Goal: Transaction & Acquisition: Purchase product/service

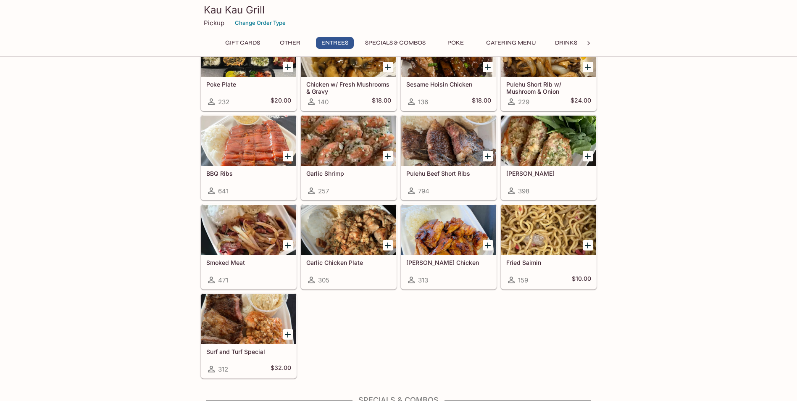
scroll to position [504, 0]
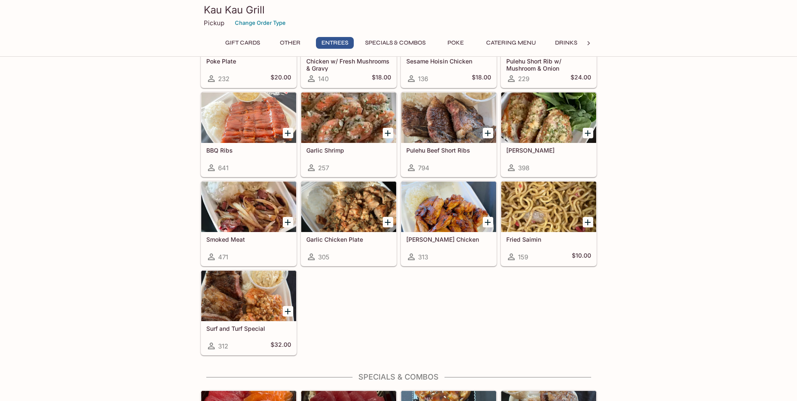
click at [289, 224] on icon "Add Smoked Meat" at bounding box center [288, 222] width 10 height 10
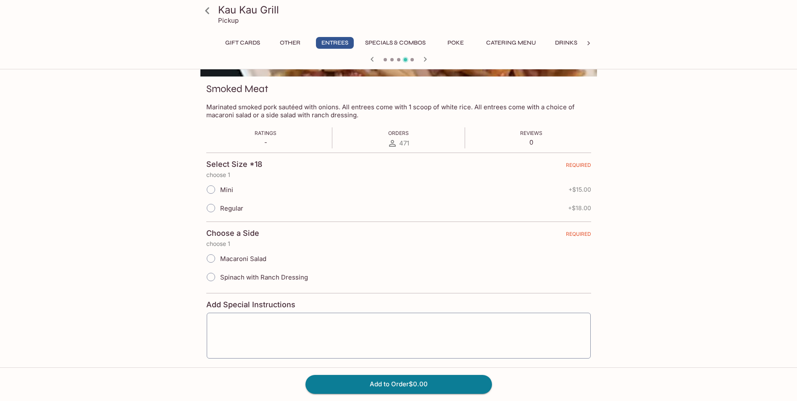
scroll to position [112, 0]
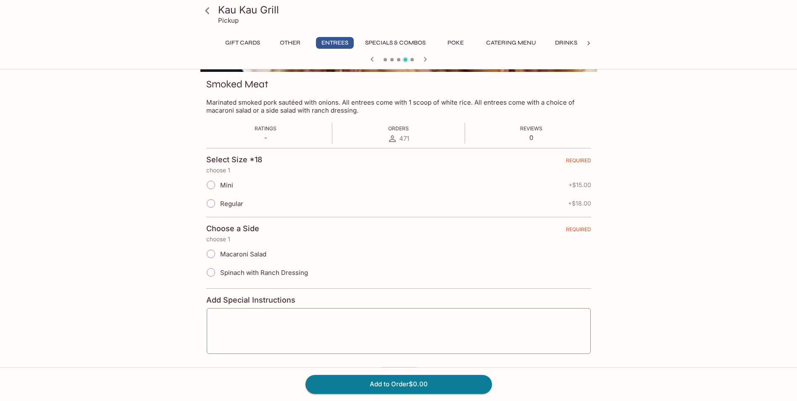
click at [210, 204] on input "Regular" at bounding box center [211, 204] width 18 height 18
radio input "true"
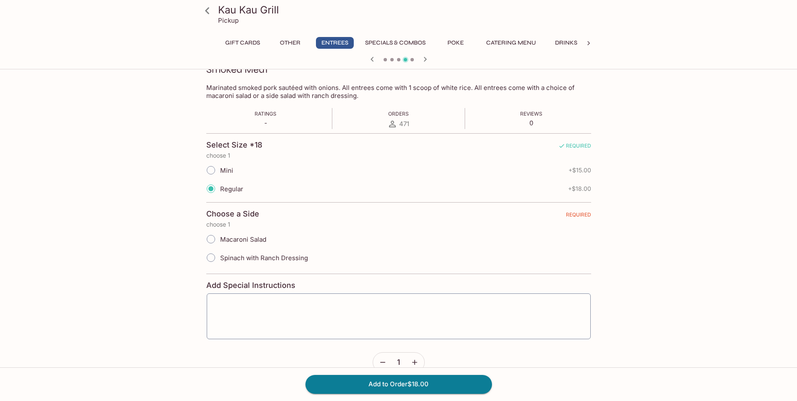
scroll to position [140, 0]
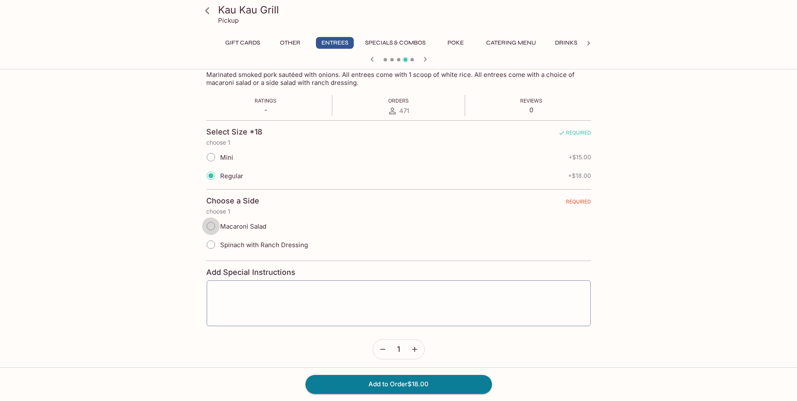
click at [211, 226] on input "Macaroni Salad" at bounding box center [211, 226] width 18 height 18
radio input "true"
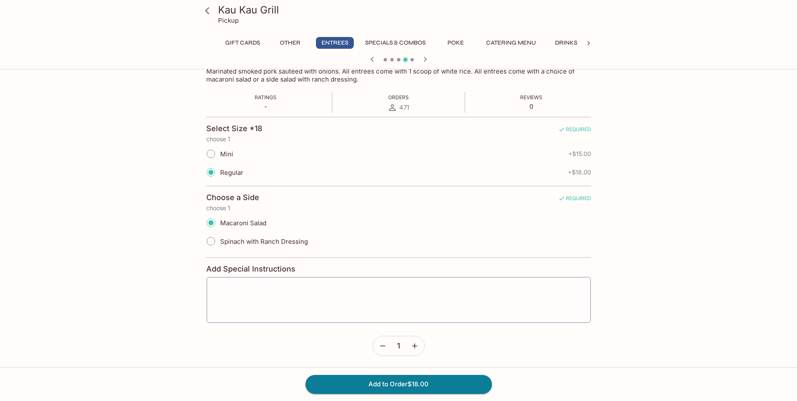
scroll to position [144, 0]
click at [400, 387] on button "Add to Order $18.00" at bounding box center [398, 384] width 187 height 18
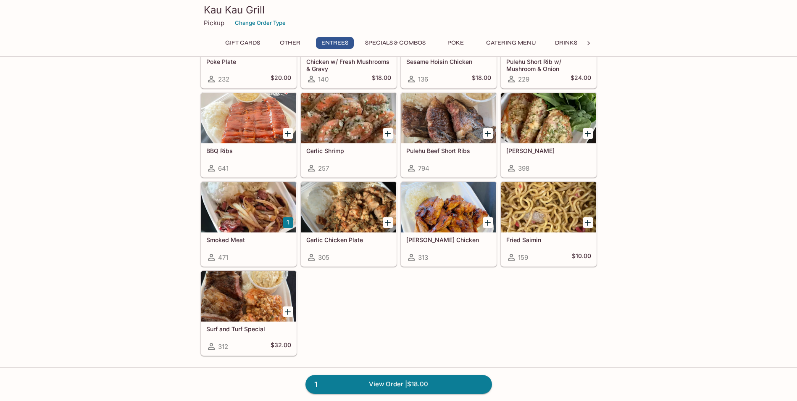
scroll to position [504, 0]
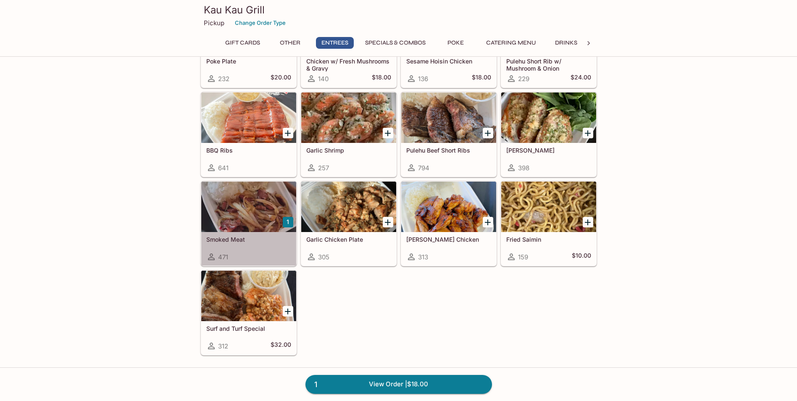
click at [250, 226] on div at bounding box center [248, 206] width 95 height 50
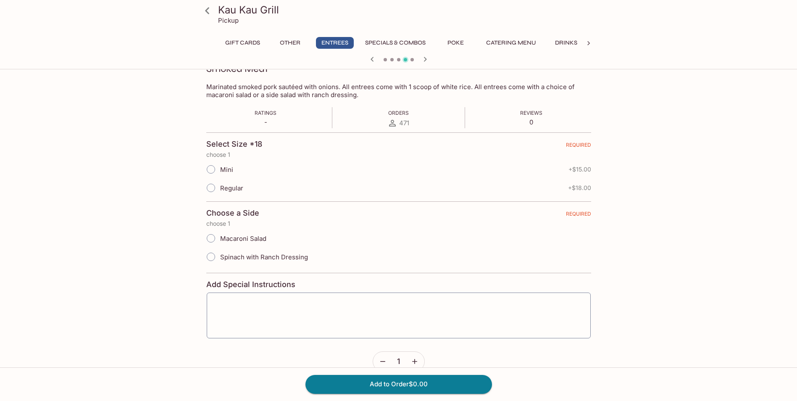
scroll to position [144, 0]
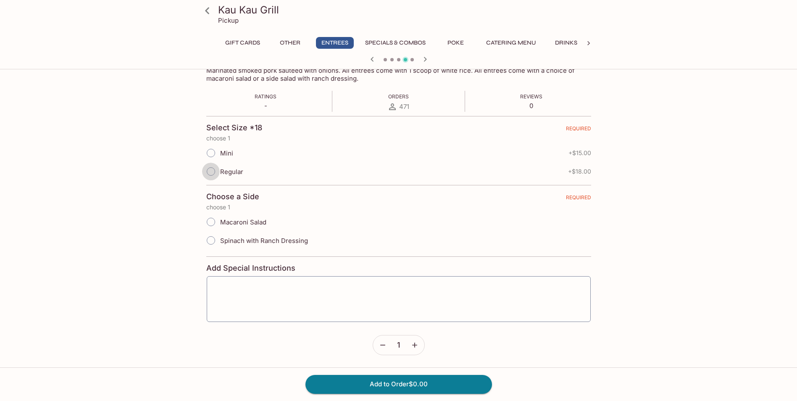
click at [209, 172] on input "Regular" at bounding box center [211, 172] width 18 height 18
radio input "true"
click at [213, 222] on input "Macaroni Salad" at bounding box center [211, 222] width 18 height 18
click at [397, 387] on button "Add to Order $18.00" at bounding box center [398, 384] width 187 height 18
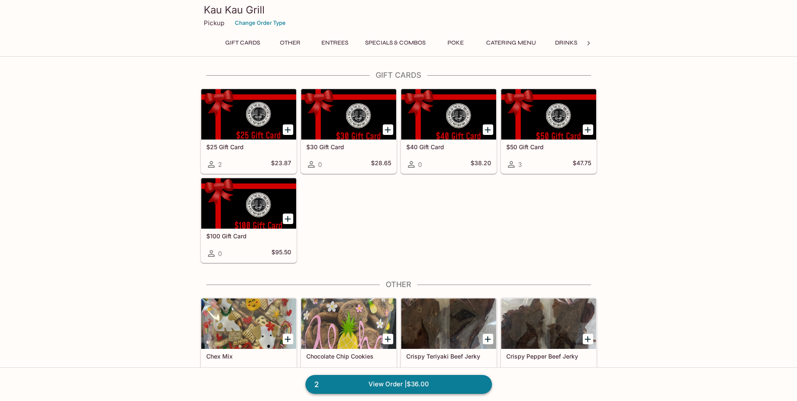
click at [412, 379] on link "2 View Order | $36.00" at bounding box center [398, 384] width 187 height 18
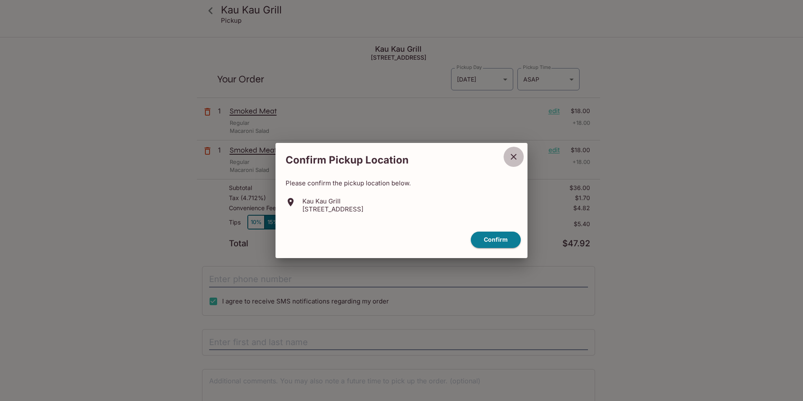
click at [516, 158] on icon "close" at bounding box center [514, 157] width 6 height 6
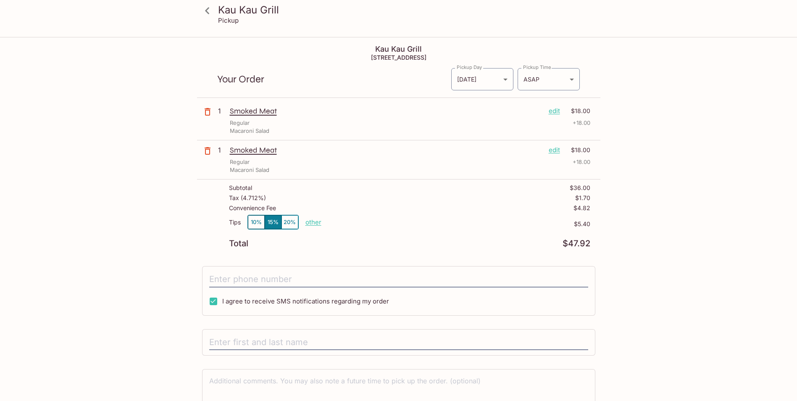
click at [249, 113] on p "Smoked Meat" at bounding box center [386, 110] width 312 height 9
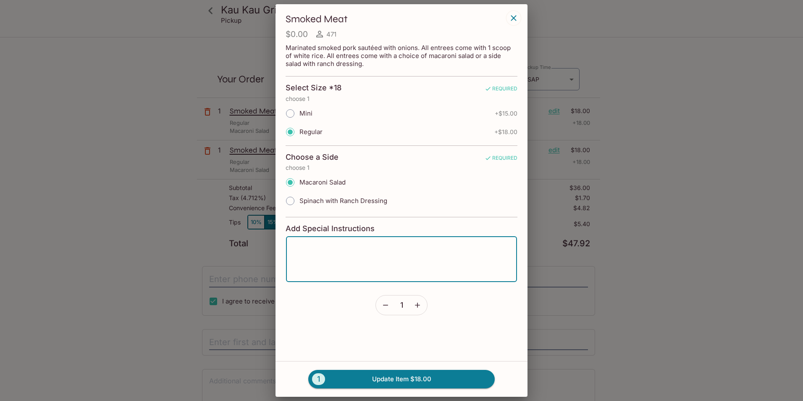
click at [397, 259] on textarea at bounding box center [401, 259] width 219 height 32
type textarea "possible to do all rice?"
click at [514, 18] on icon "button" at bounding box center [513, 17] width 5 height 5
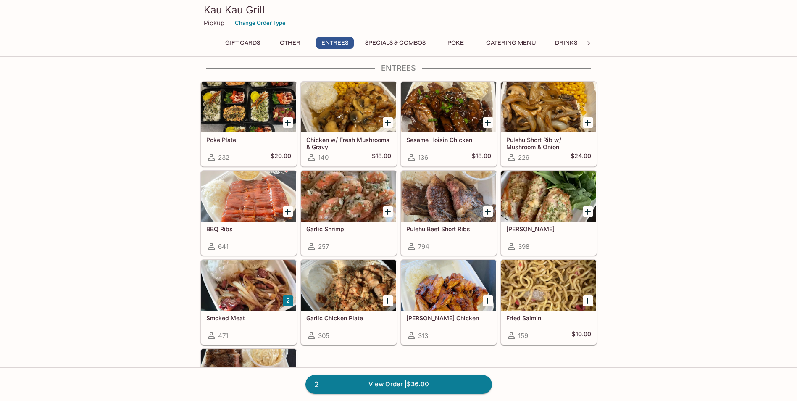
scroll to position [420, 0]
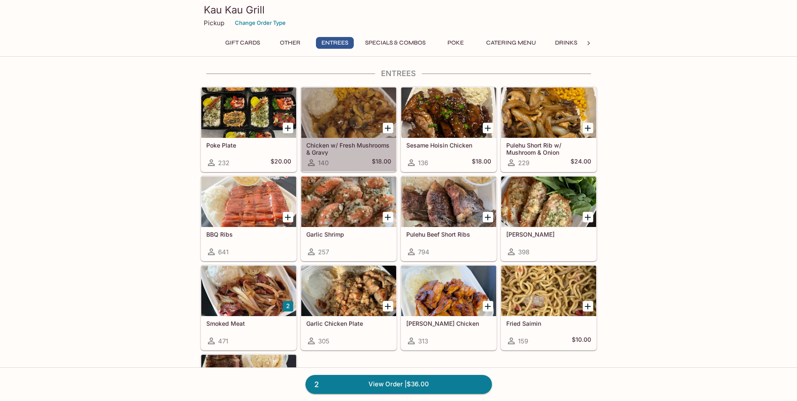
click at [355, 124] on div at bounding box center [348, 112] width 95 height 50
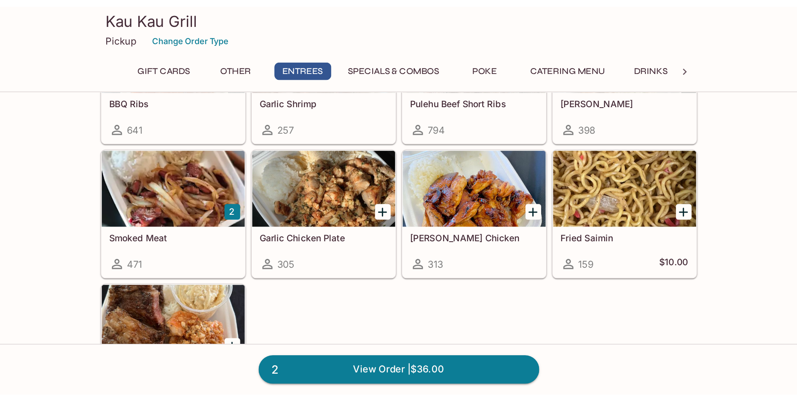
scroll to position [590, 0]
